Goal: Information Seeking & Learning: Check status

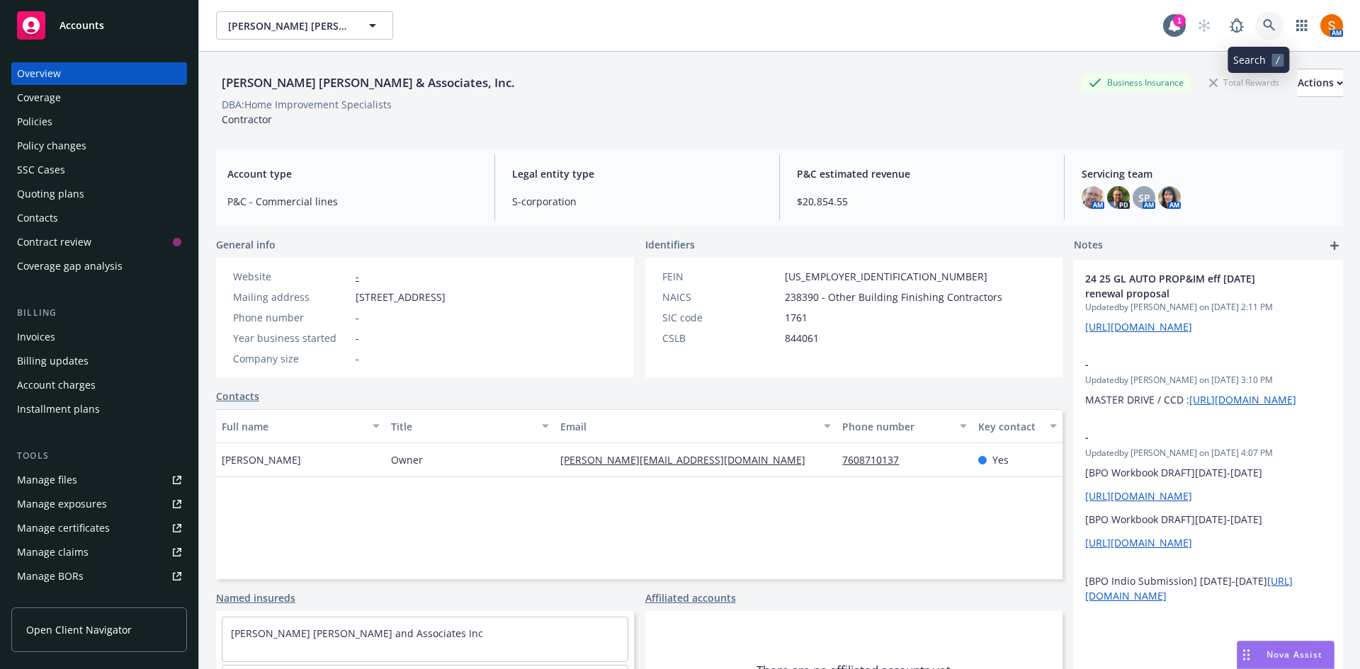
click at [1261, 33] on link at bounding box center [1269, 25] width 28 height 28
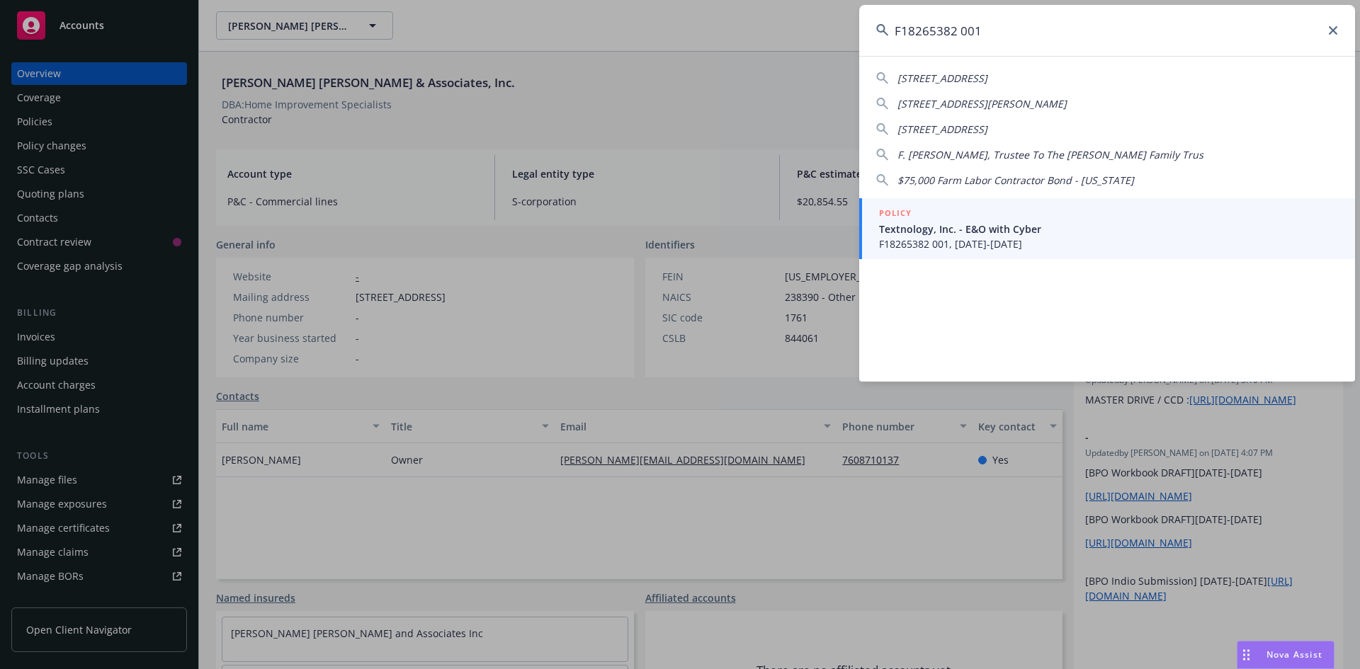
type input "F18265382 001"
click at [990, 221] on div "POLICY" at bounding box center [1108, 214] width 459 height 16
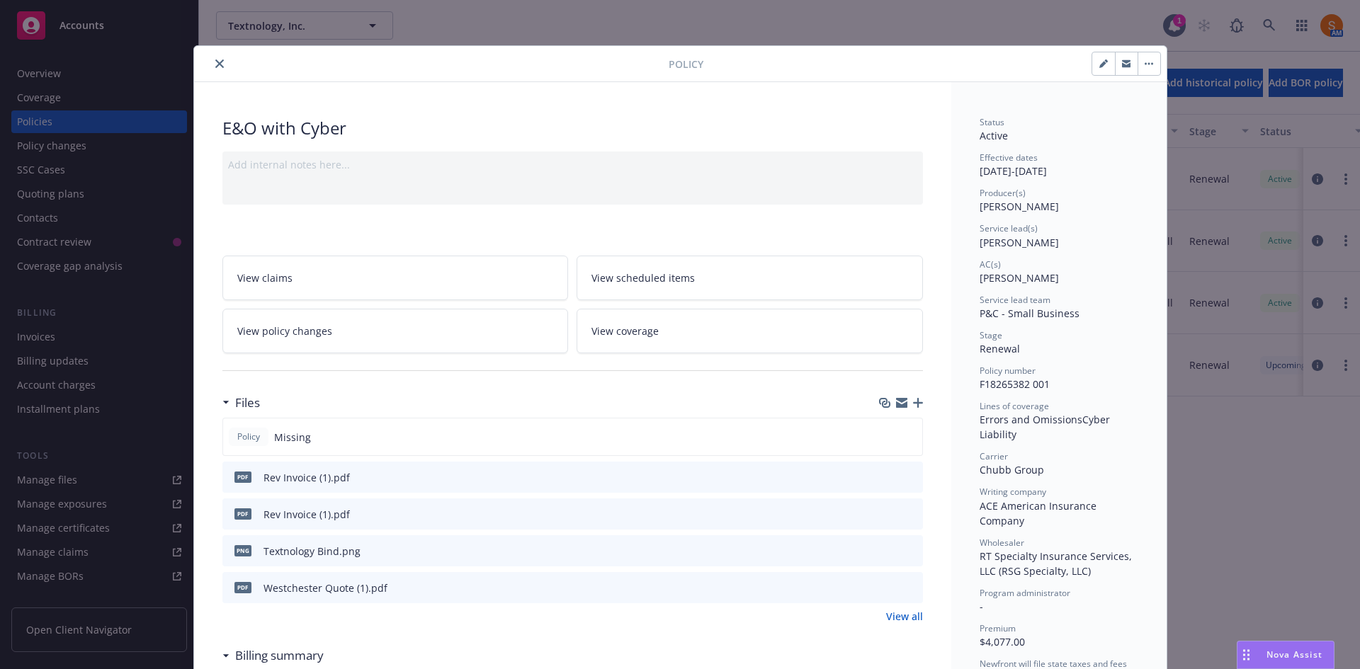
click at [212, 57] on button "close" at bounding box center [219, 63] width 17 height 17
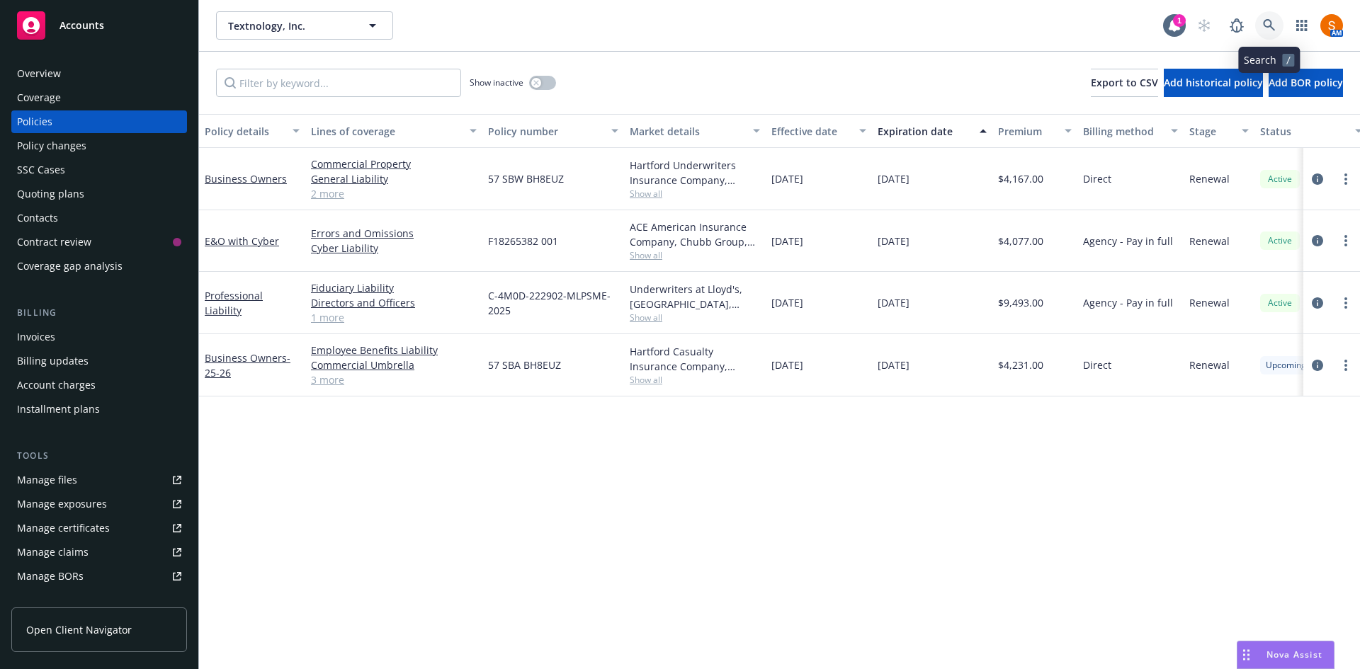
click at [1264, 27] on icon at bounding box center [1269, 25] width 13 height 13
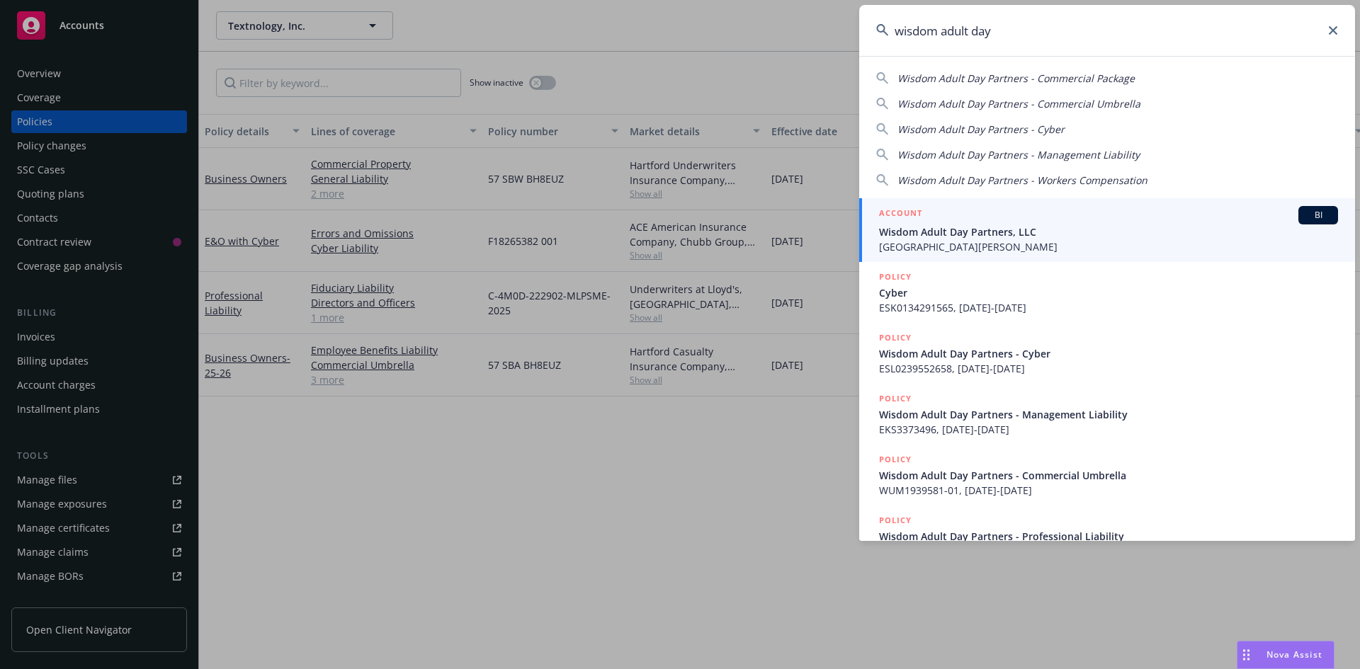
type input "wisdom adult day"
click at [1004, 241] on span "[GEOGRAPHIC_DATA][PERSON_NAME]" at bounding box center [1108, 246] width 459 height 15
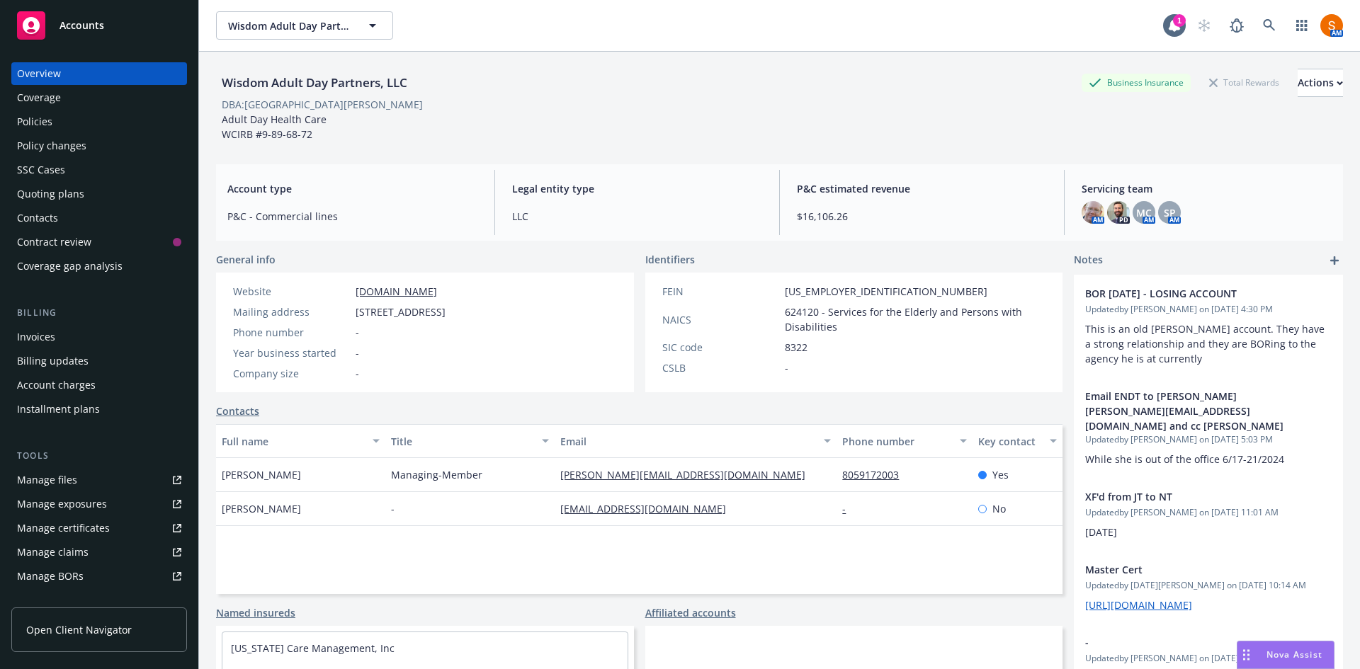
click at [74, 113] on div "Policies" at bounding box center [99, 121] width 164 height 23
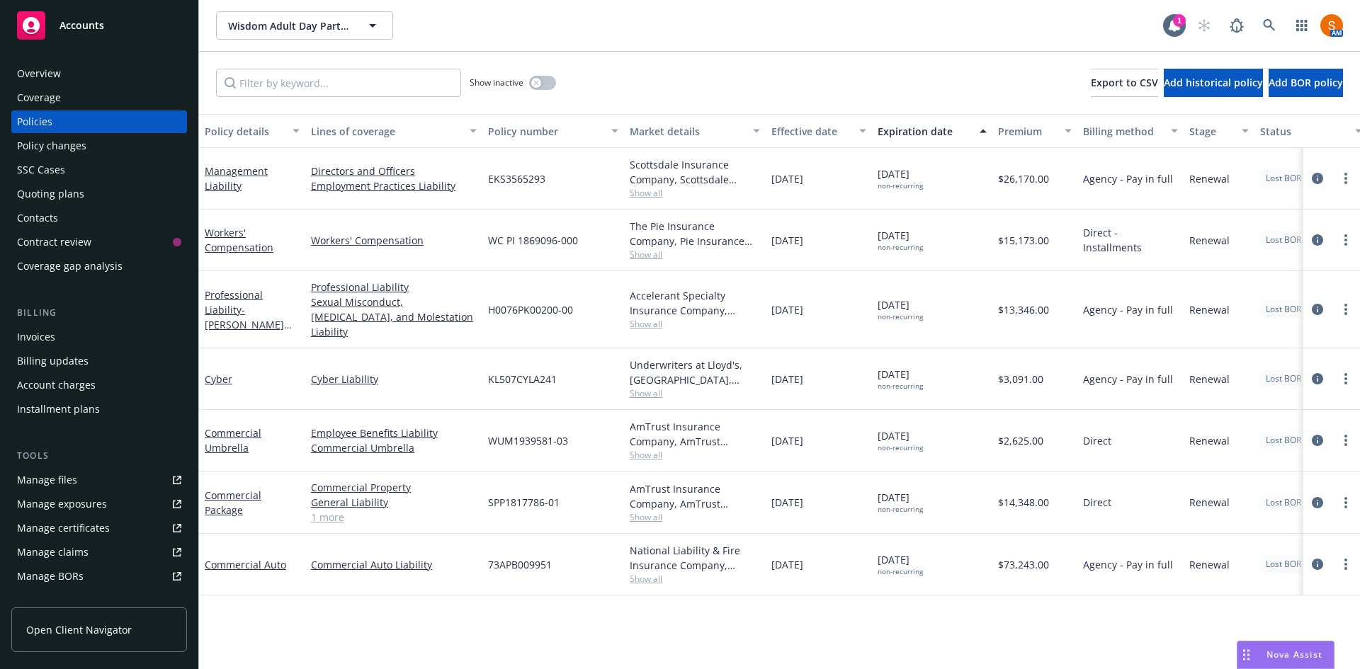
click at [62, 70] on div "Overview" at bounding box center [99, 73] width 164 height 23
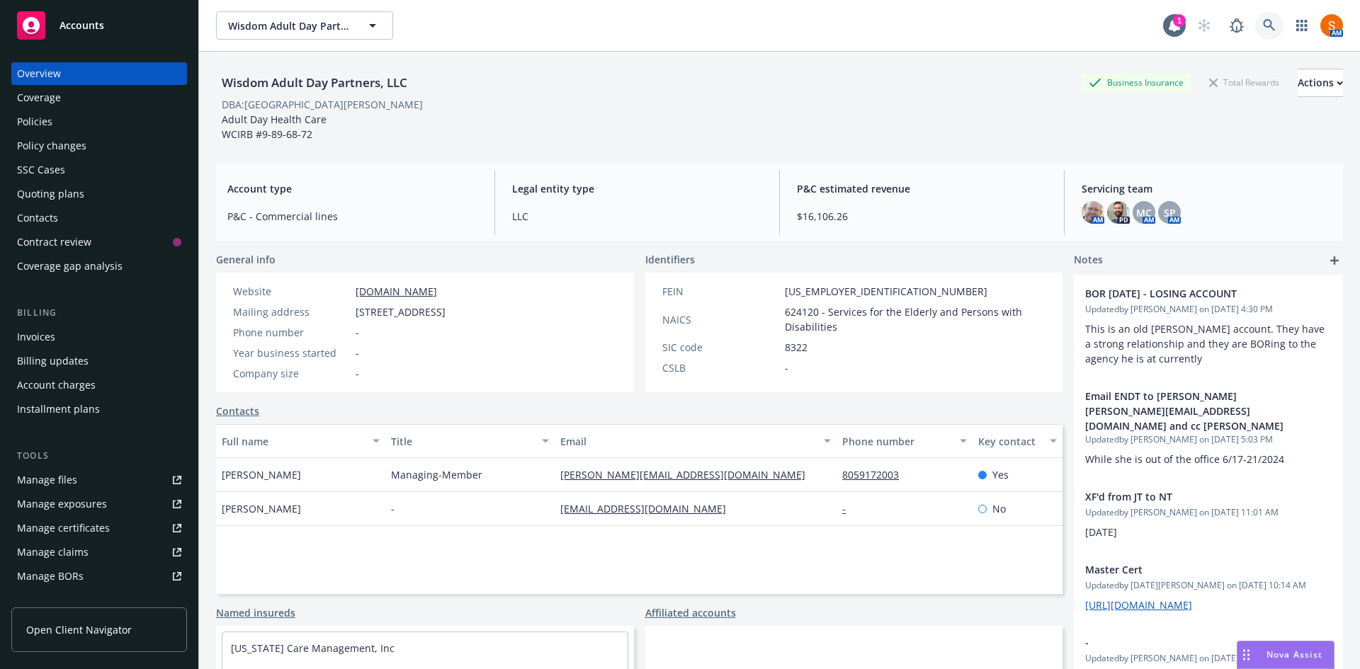
click at [1263, 28] on icon at bounding box center [1269, 25] width 12 height 12
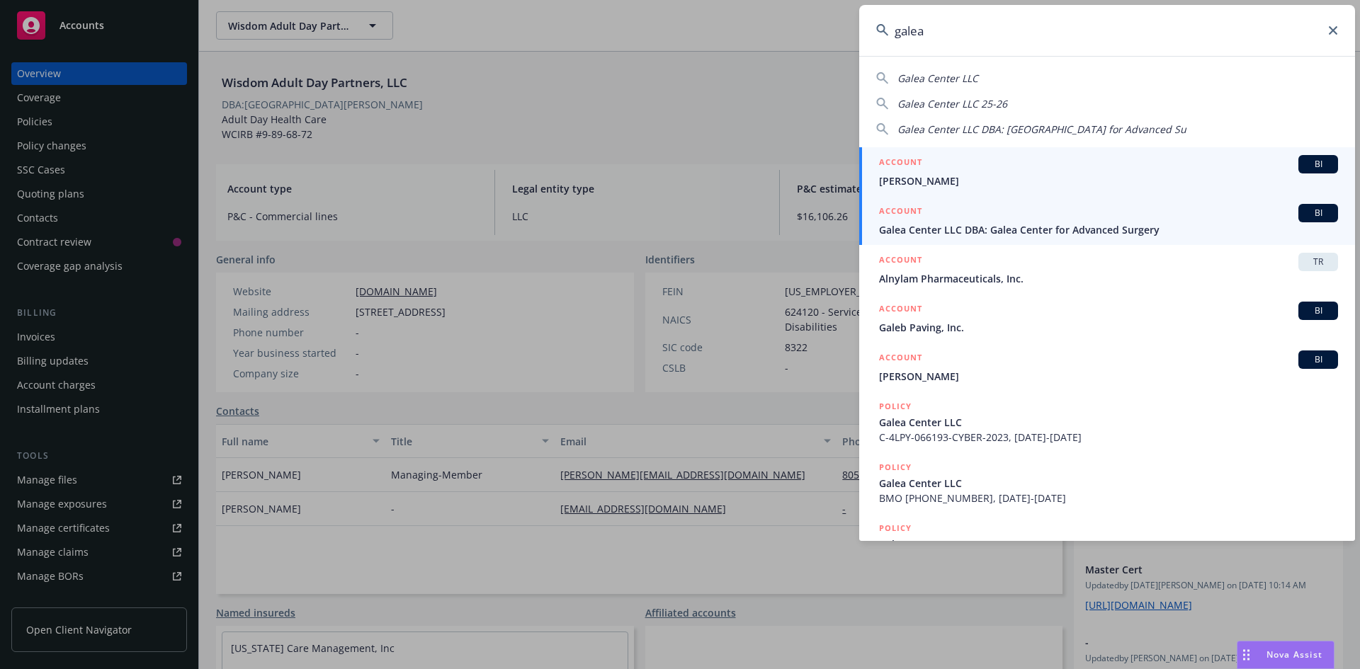
type input "galea"
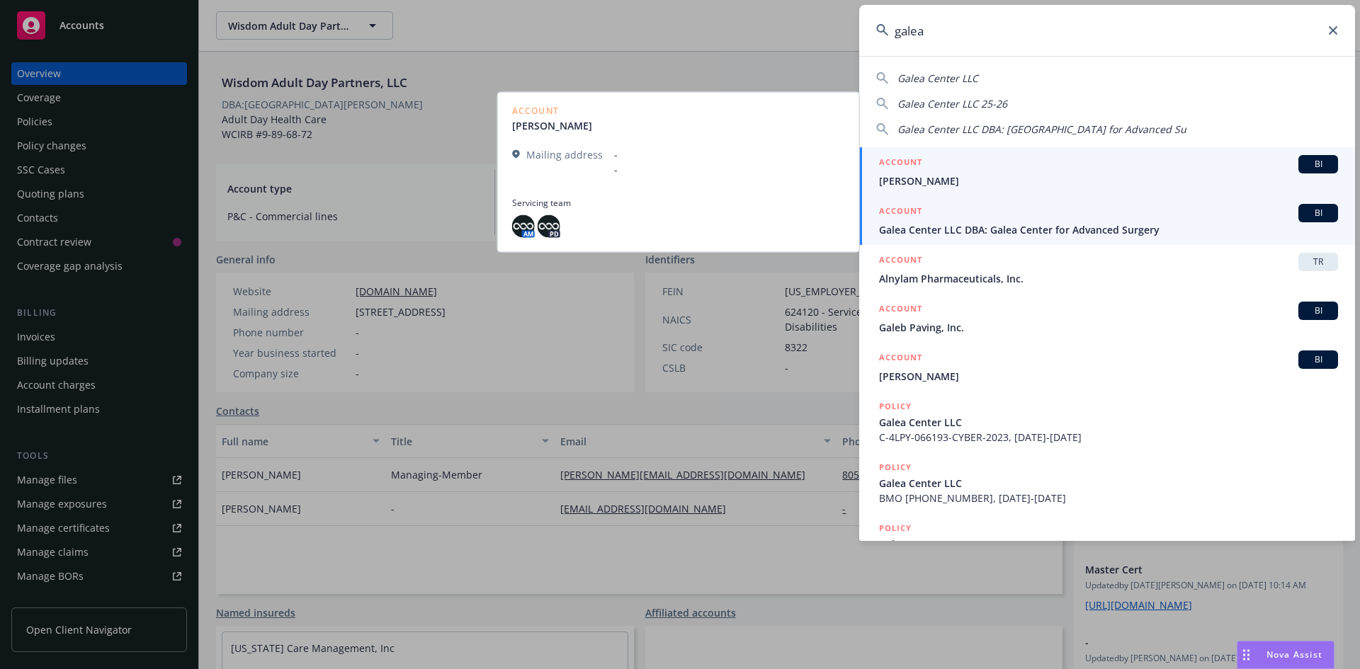
click at [981, 232] on span "Galea Center LLC DBA: Galea Center for Advanced Surgery" at bounding box center [1108, 229] width 459 height 15
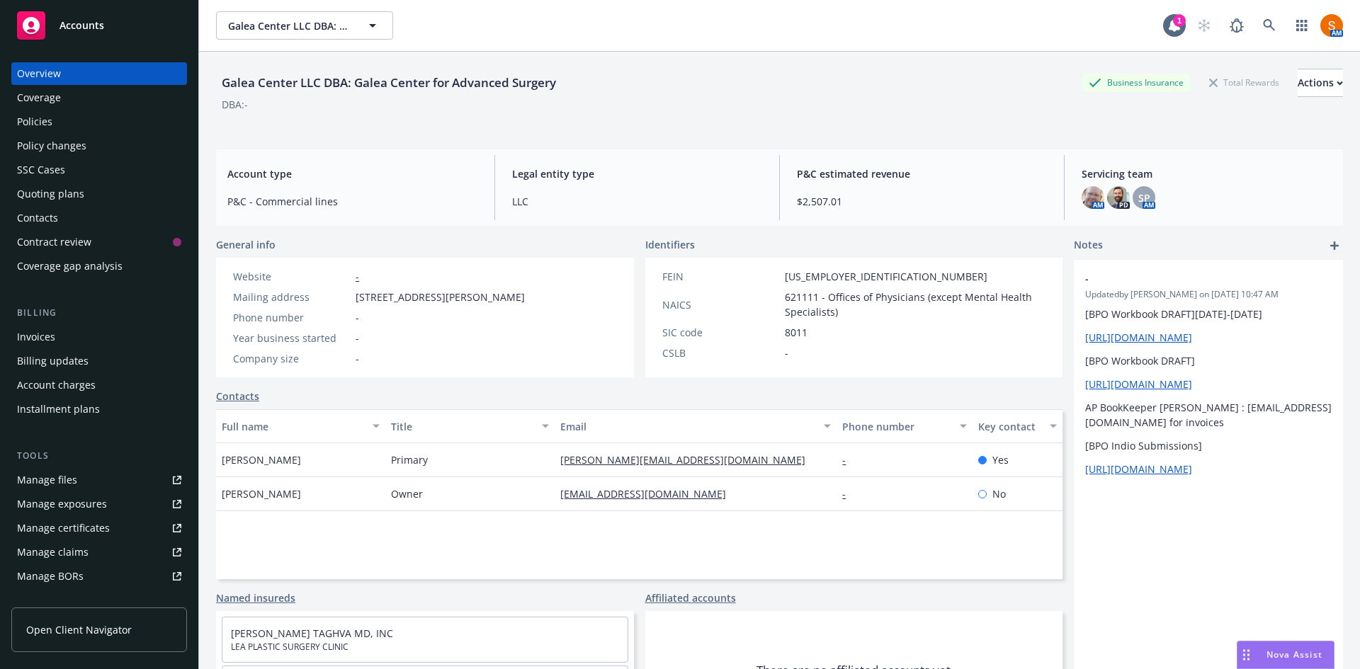
scroll to position [107, 0]
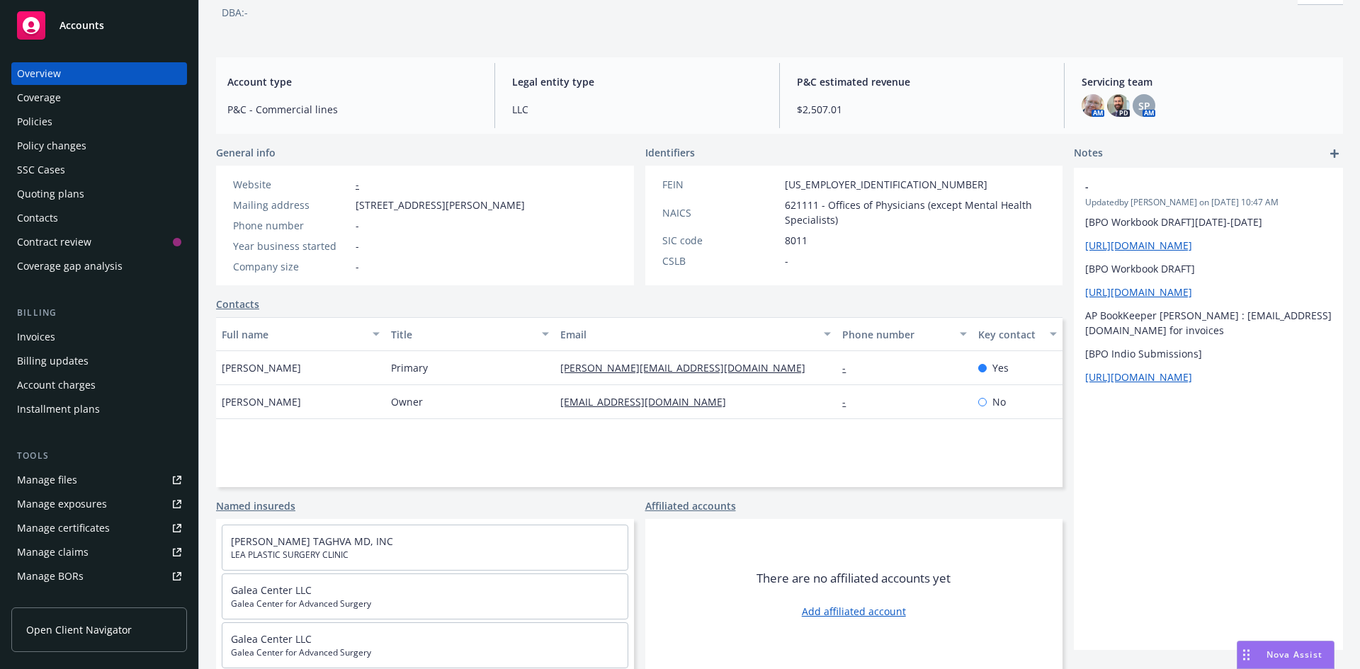
click at [73, 125] on div "Policies" at bounding box center [99, 121] width 164 height 23
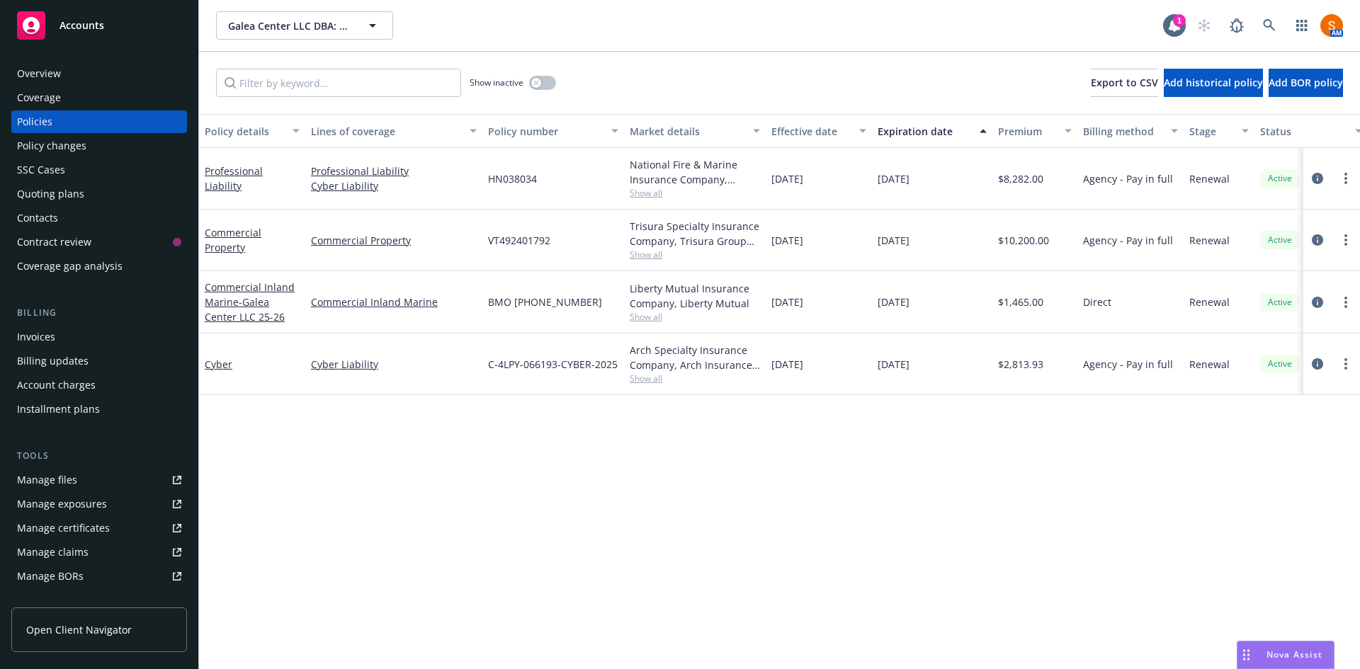
click at [72, 79] on div "Overview" at bounding box center [99, 73] width 164 height 23
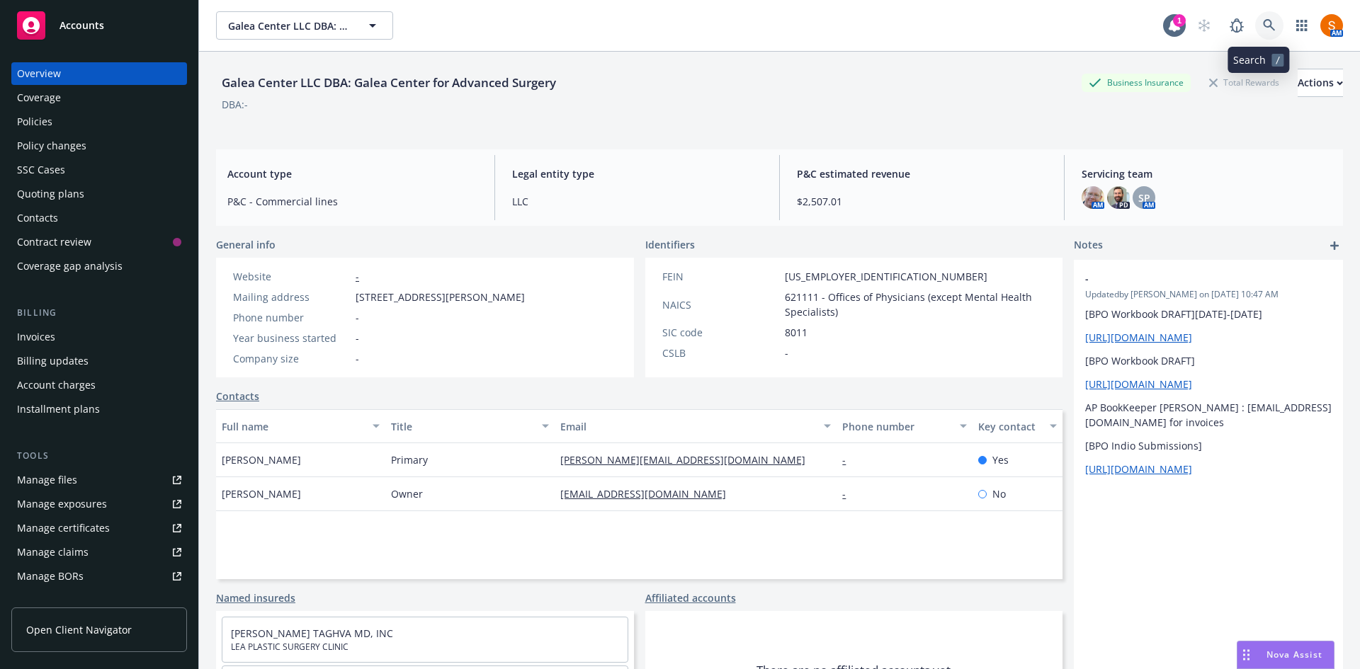
click at [1263, 30] on icon at bounding box center [1269, 25] width 13 height 13
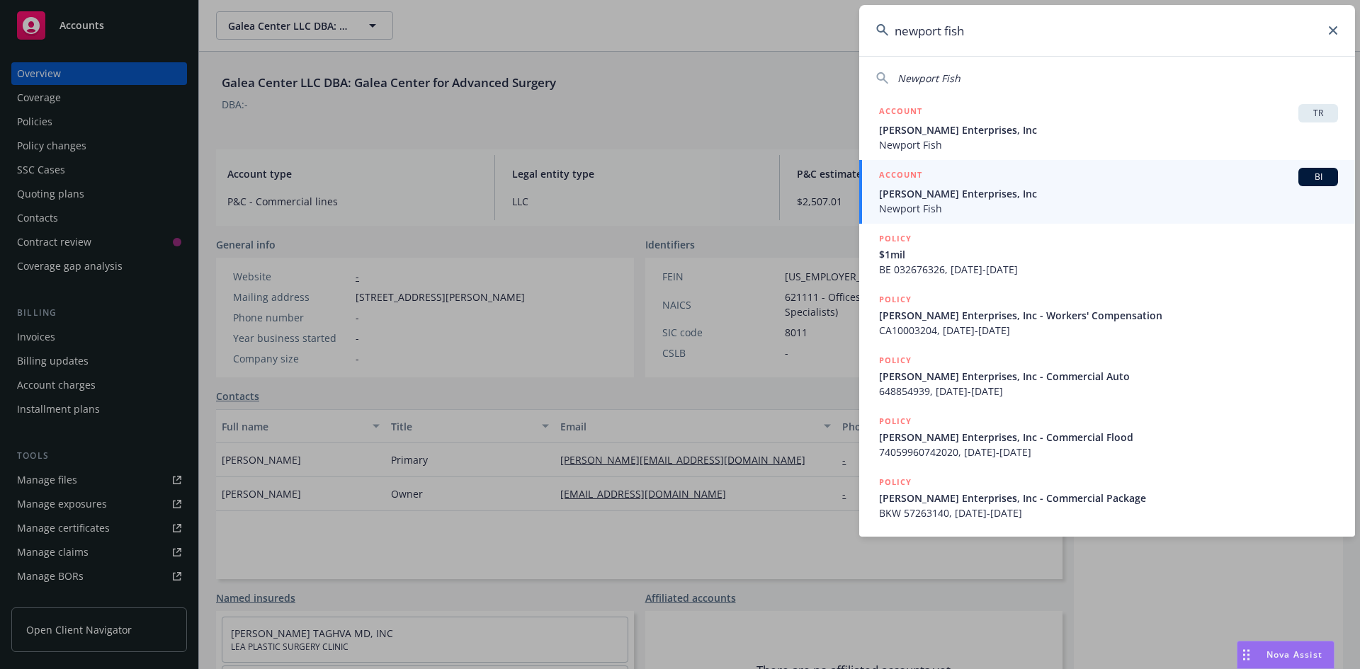
type input "newport fish"
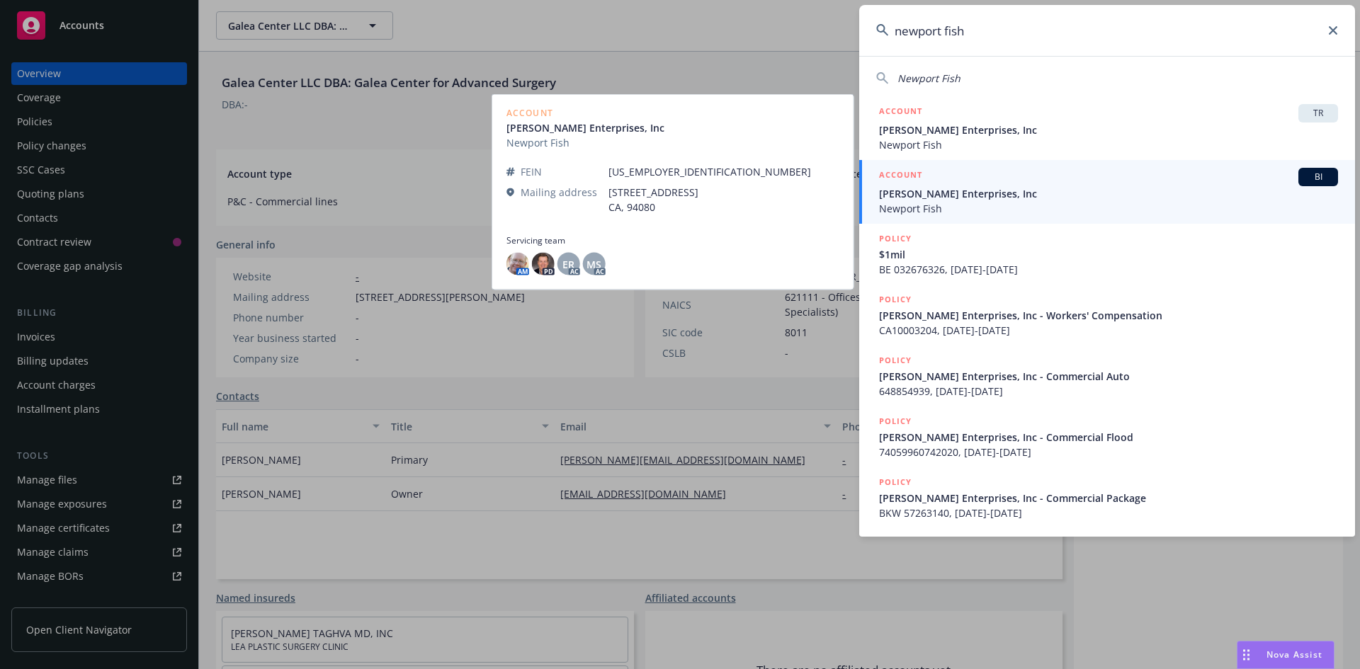
click at [962, 186] on div "ACCOUNT BI" at bounding box center [1108, 177] width 459 height 18
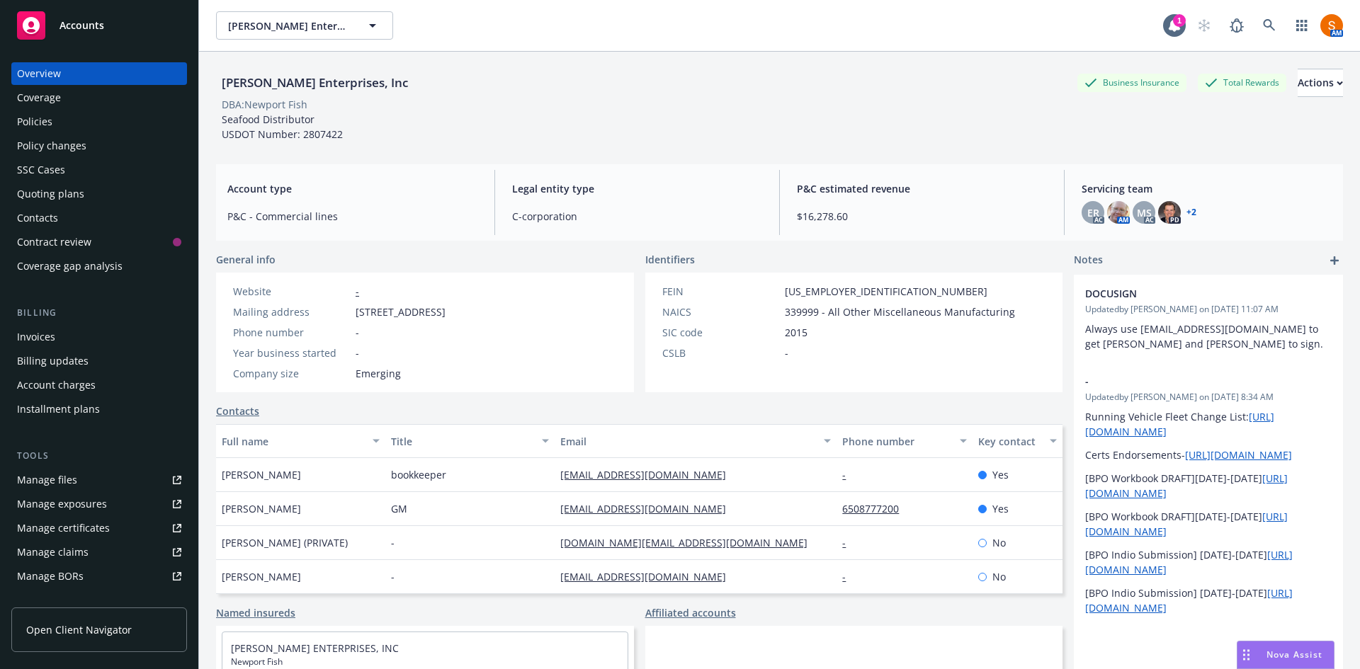
click at [96, 126] on div "Policies" at bounding box center [99, 121] width 164 height 23
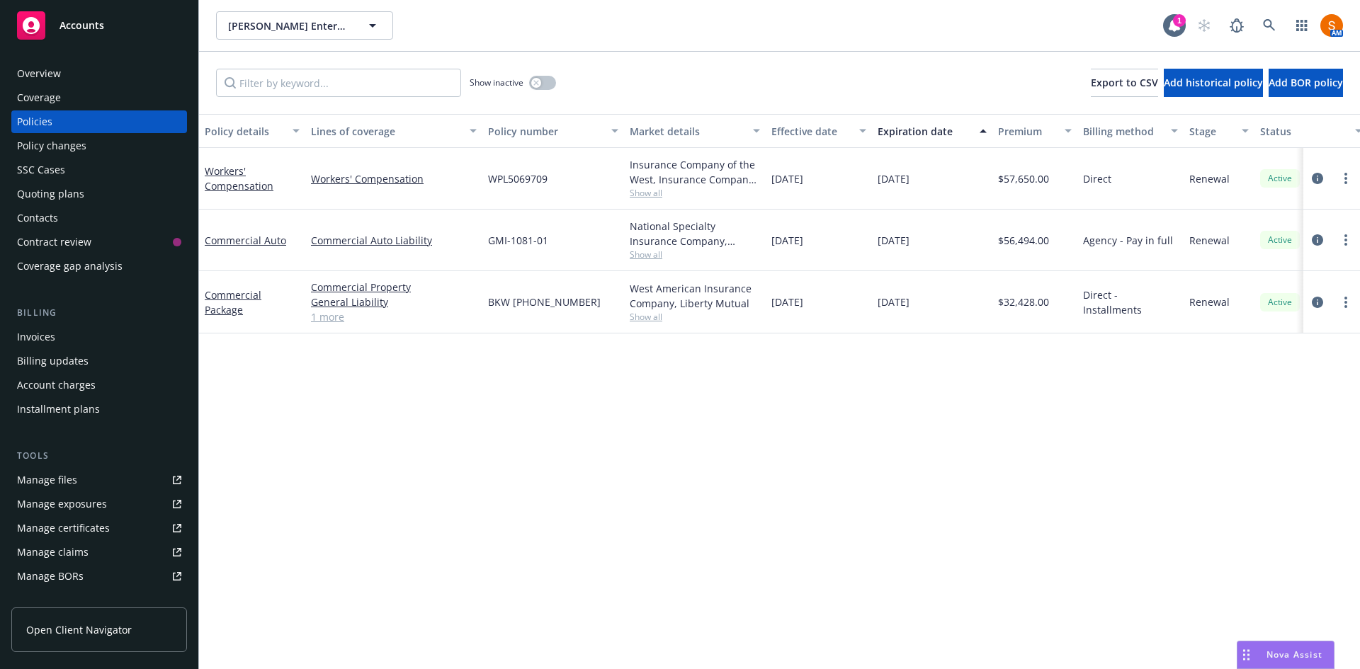
click at [84, 329] on div "Invoices" at bounding box center [99, 337] width 164 height 23
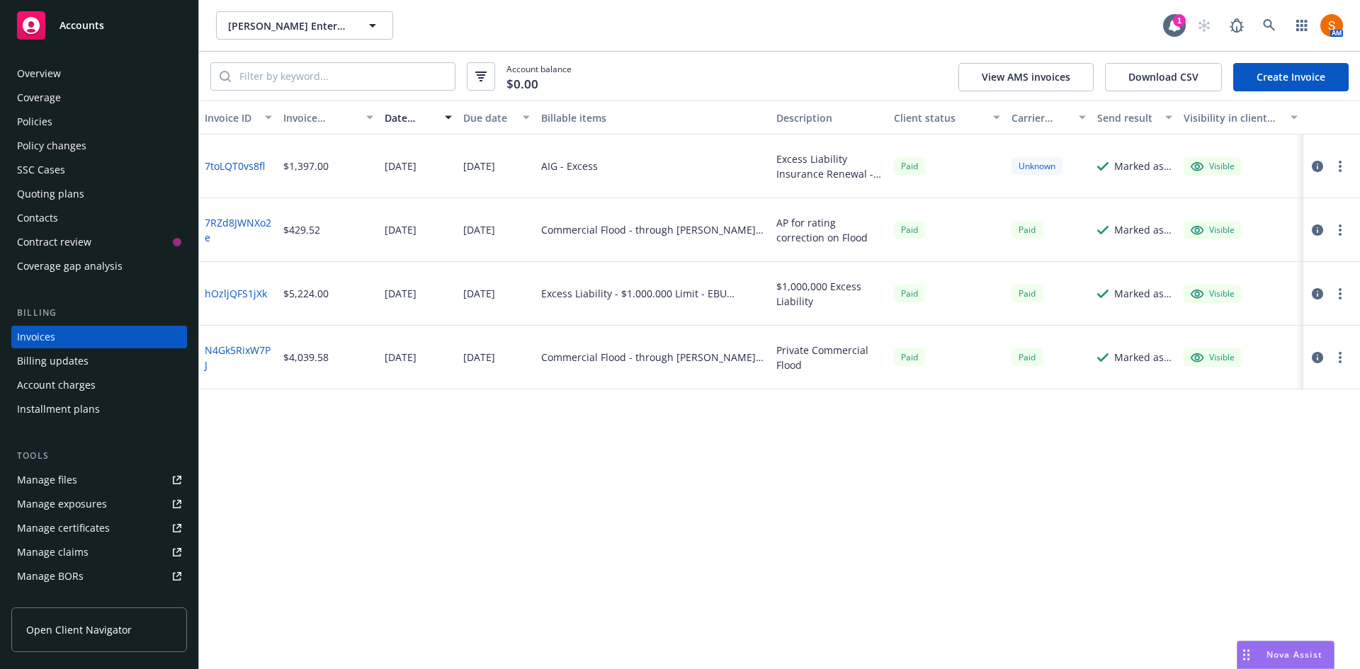
click at [63, 123] on div "Policies" at bounding box center [99, 121] width 164 height 23
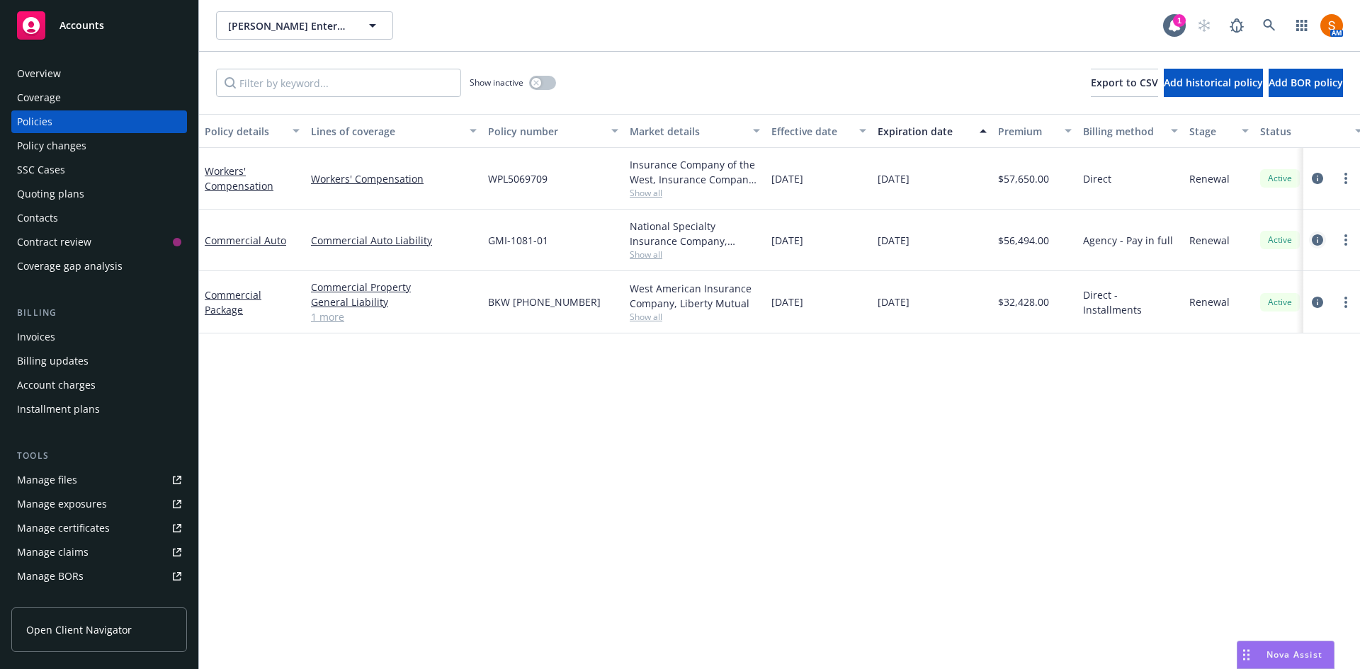
click at [1319, 242] on icon "circleInformation" at bounding box center [1317, 239] width 11 height 11
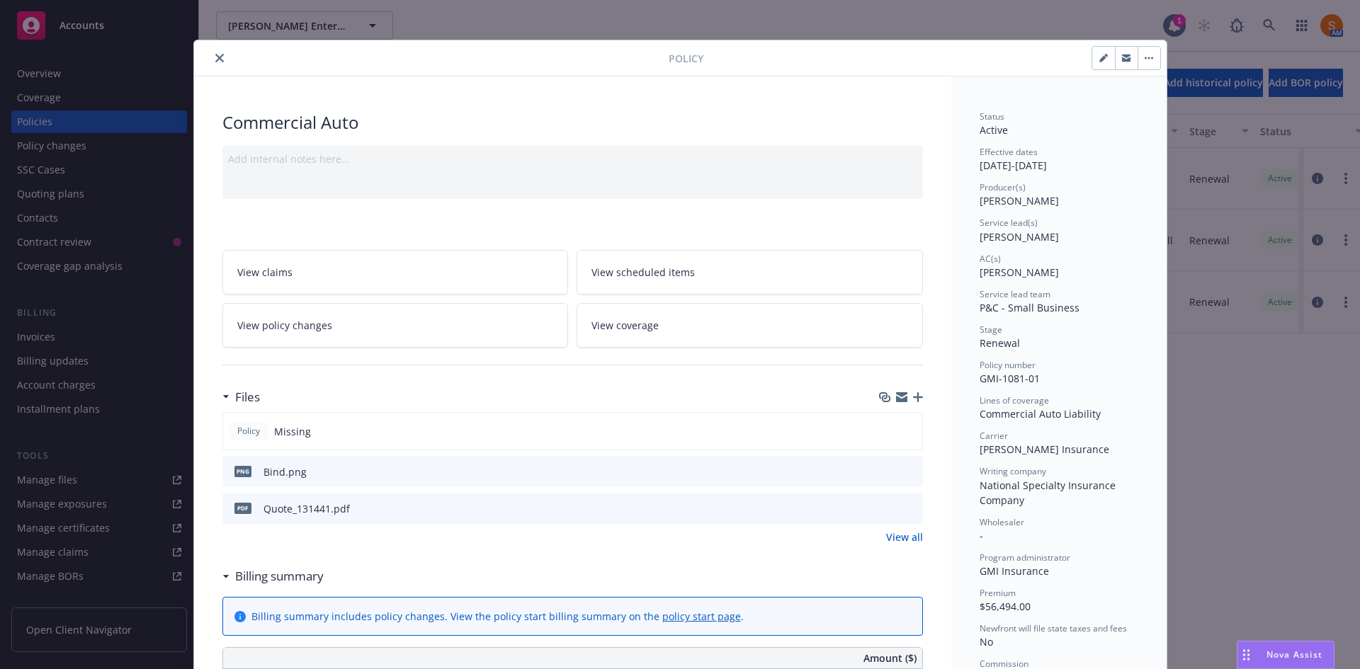
scroll to position [6, 0]
